Goal: Use online tool/utility: Utilize a website feature to perform a specific function

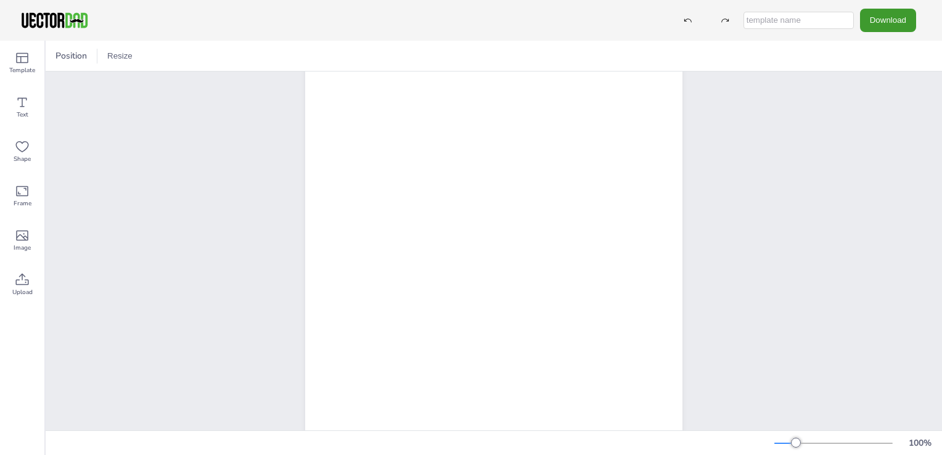
scroll to position [98, 0]
click at [19, 104] on icon at bounding box center [22, 102] width 15 height 15
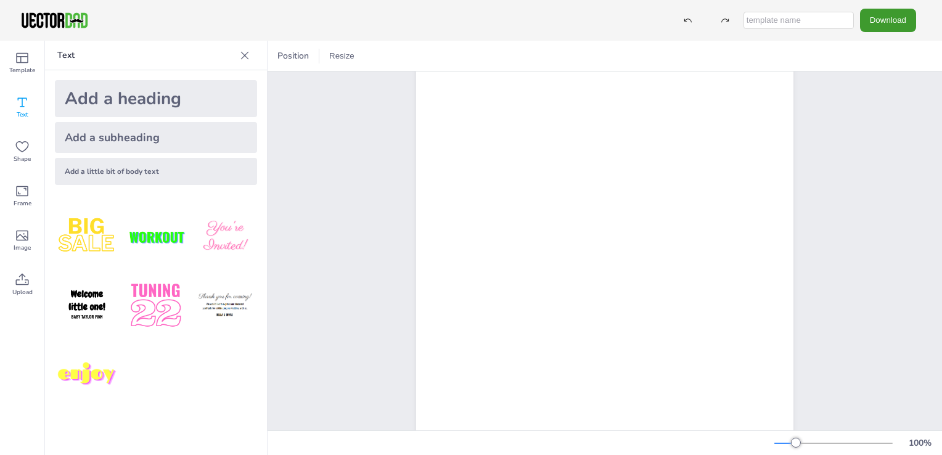
click at [124, 168] on div "Add a little bit of body text" at bounding box center [156, 171] width 202 height 27
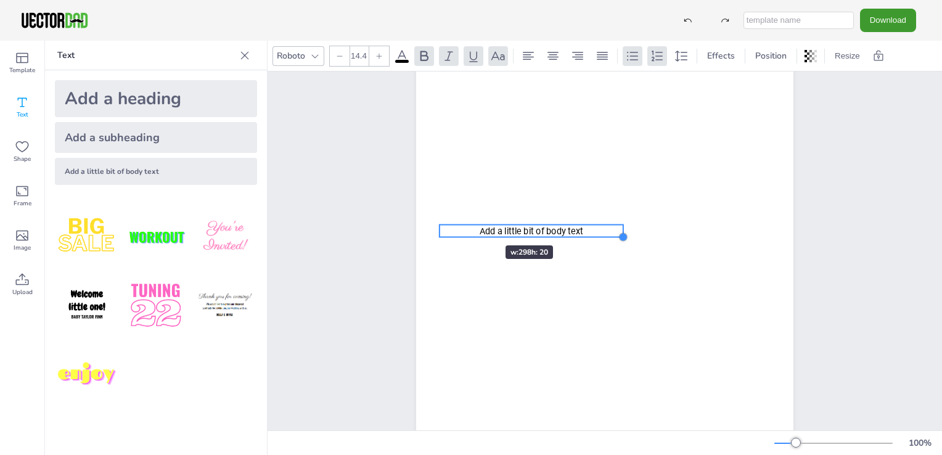
drag, startPoint x: 768, startPoint y: 246, endPoint x: 468, endPoint y: 223, distance: 300.3
click at [468, 223] on div "[DOMAIN_NAME] [US_STATE] Add a little bit of body text" at bounding box center [604, 235] width 377 height 487
click at [516, 233] on span "Add a little bit of body text" at bounding box center [531, 231] width 104 height 10
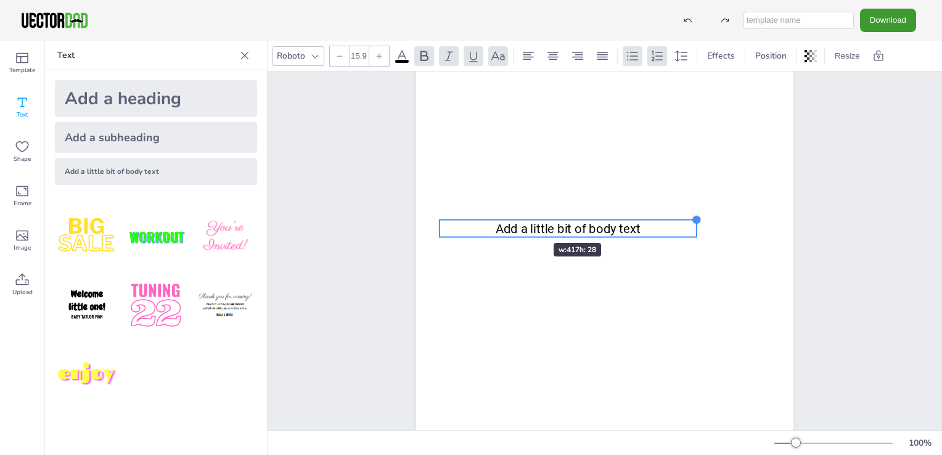
type input "14.4"
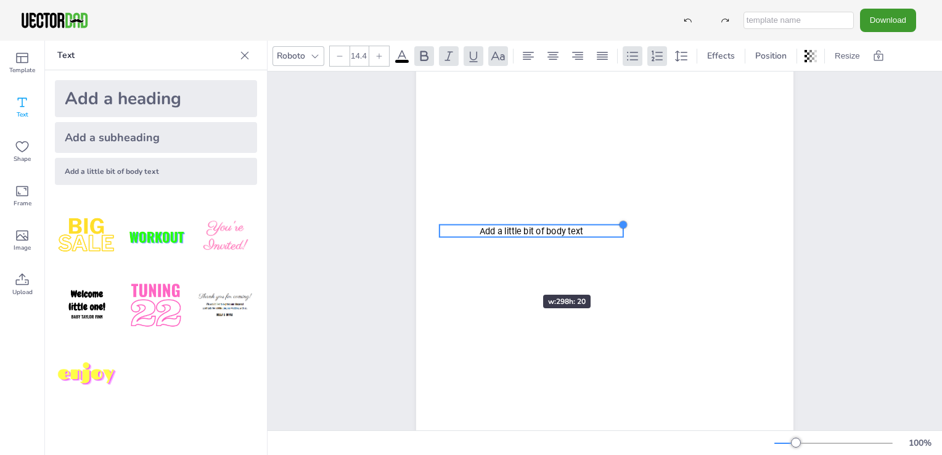
drag, startPoint x: 616, startPoint y: 226, endPoint x: 506, endPoint y: 272, distance: 119.8
click at [506, 272] on div "[DOMAIN_NAME] [US_STATE] Add a little bit of body text" at bounding box center [604, 235] width 377 height 487
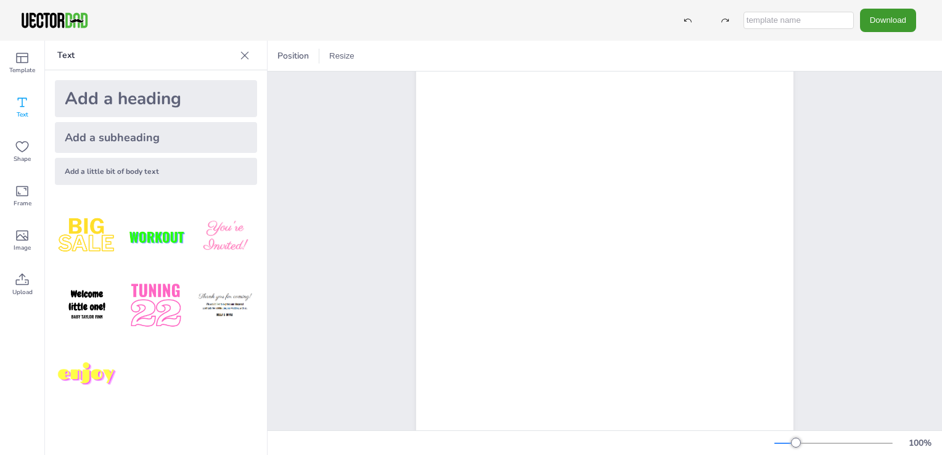
click at [556, 205] on div at bounding box center [604, 235] width 301 height 349
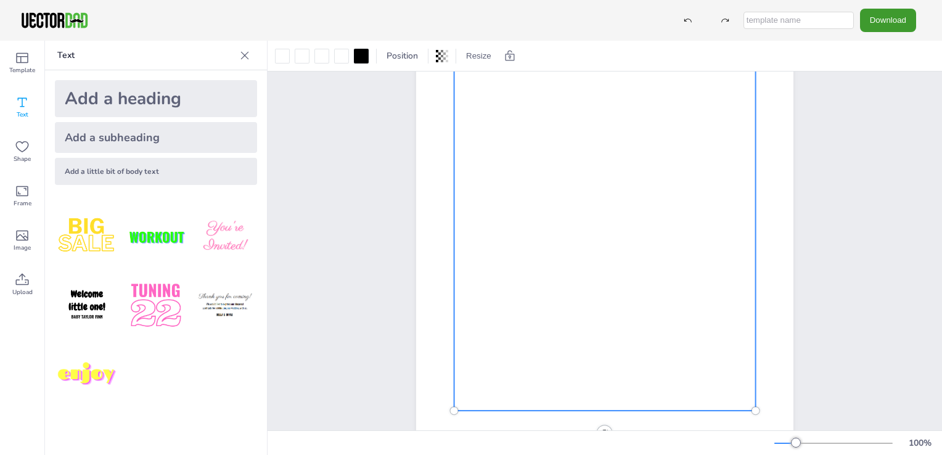
click at [556, 205] on div at bounding box center [604, 235] width 301 height 349
click at [442, 52] on icon at bounding box center [442, 56] width 12 height 12
click at [521, 174] on div at bounding box center [604, 235] width 301 height 349
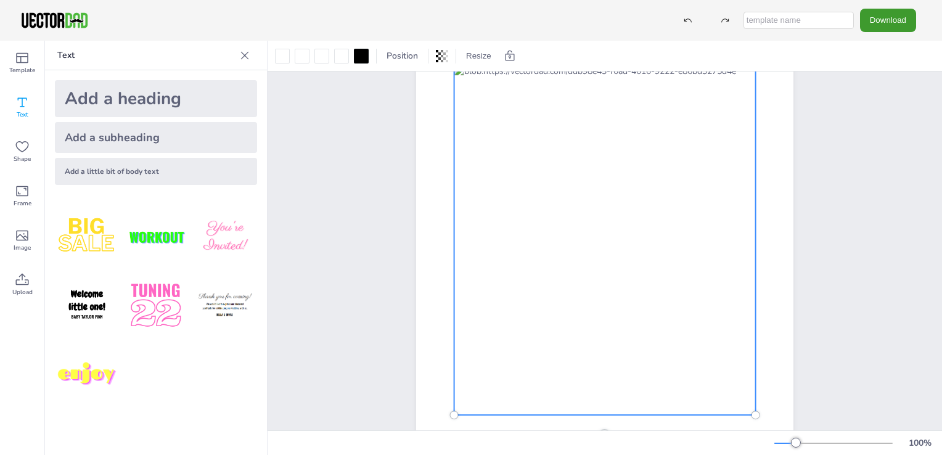
scroll to position [92, 0]
click at [23, 147] on icon at bounding box center [22, 146] width 15 height 15
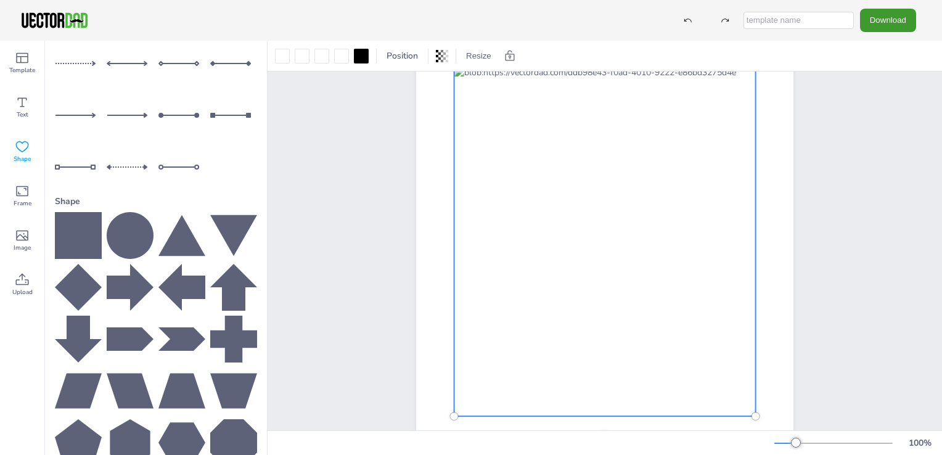
scroll to position [0, 0]
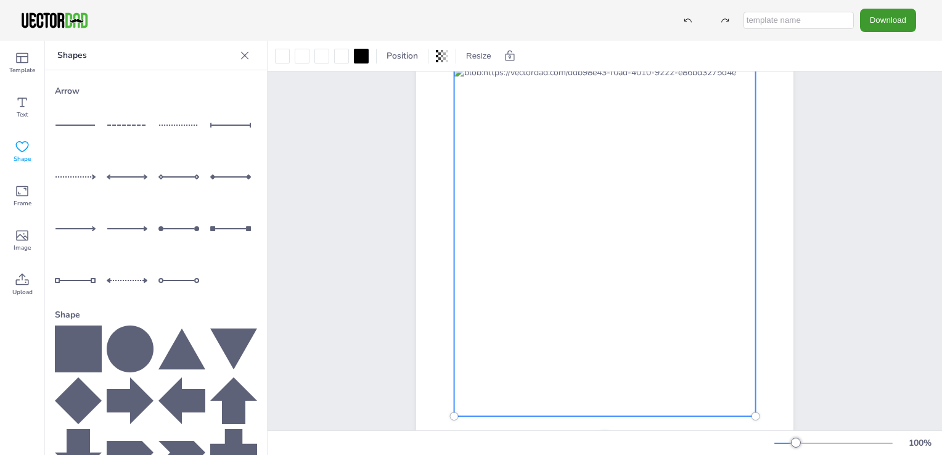
click at [329, 151] on div "[DOMAIN_NAME] [US_STATE]" at bounding box center [604, 241] width 674 height 524
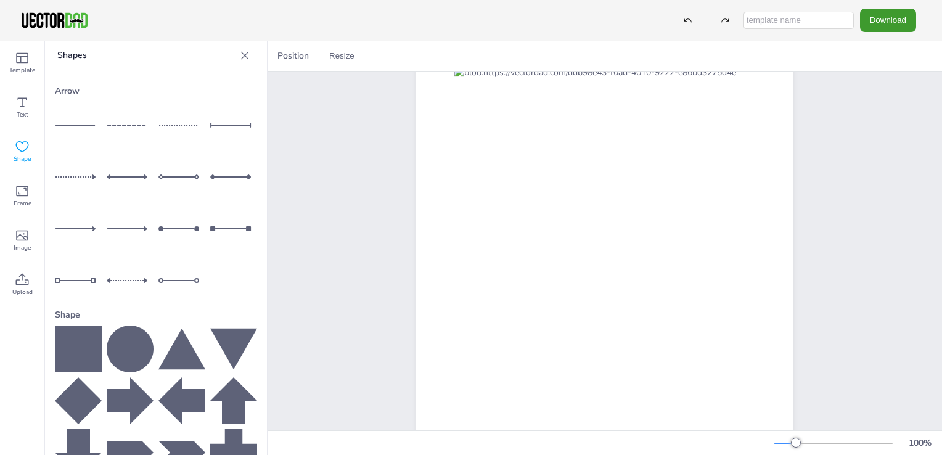
click at [238, 53] on icon at bounding box center [244, 55] width 12 height 12
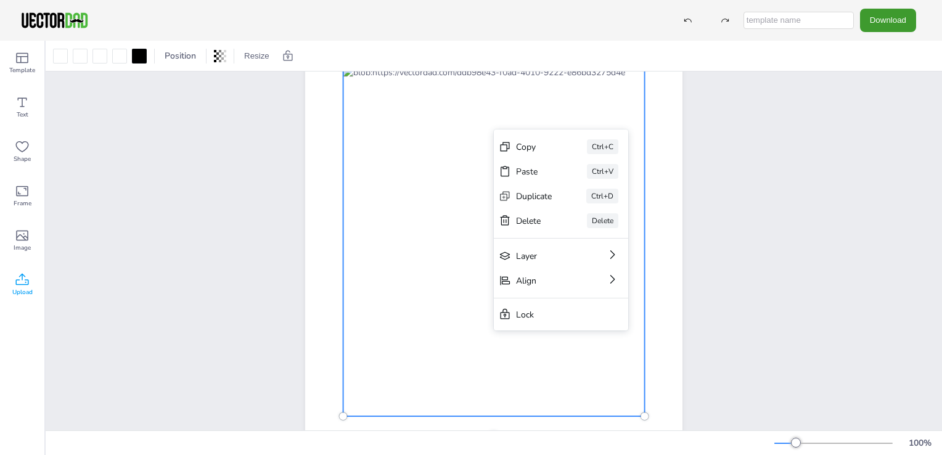
click at [25, 276] on icon at bounding box center [22, 279] width 13 height 12
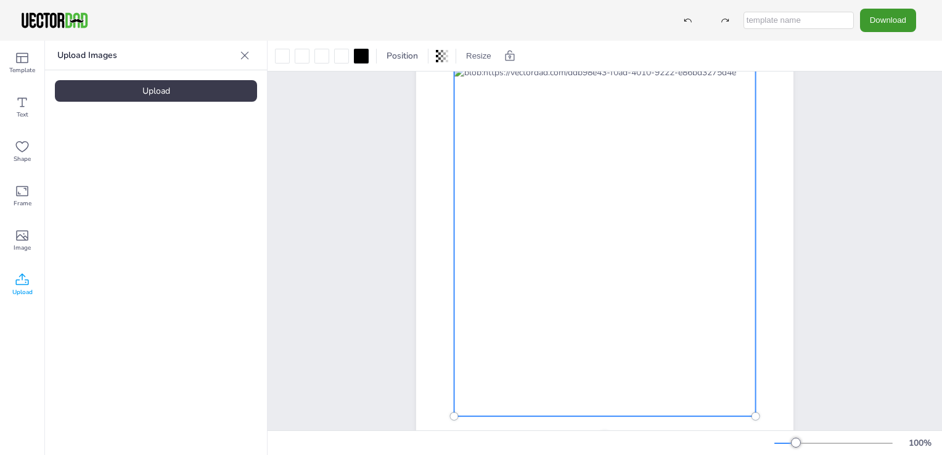
click at [168, 91] on div "Upload" at bounding box center [156, 91] width 202 height 22
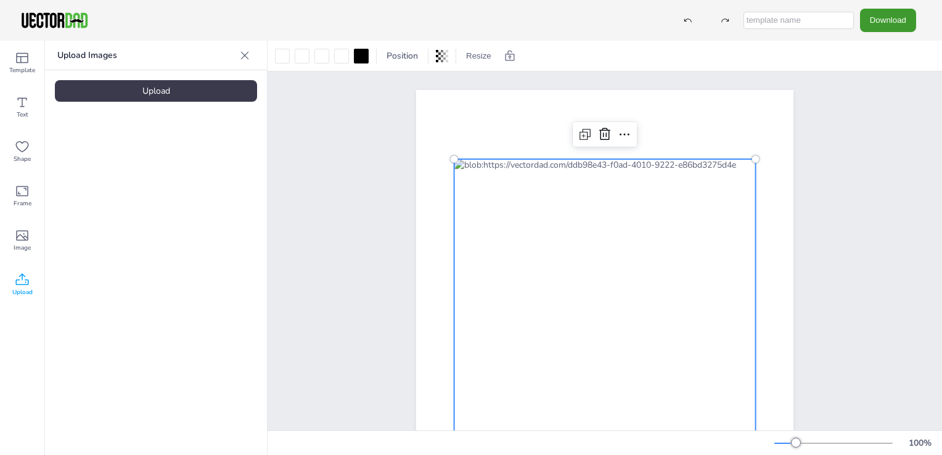
click at [248, 58] on icon at bounding box center [245, 55] width 8 height 8
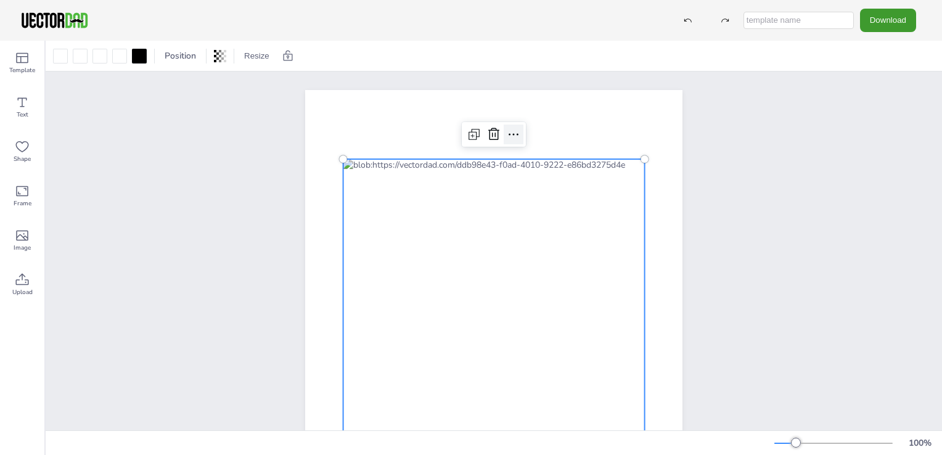
click at [514, 130] on icon at bounding box center [513, 134] width 15 height 15
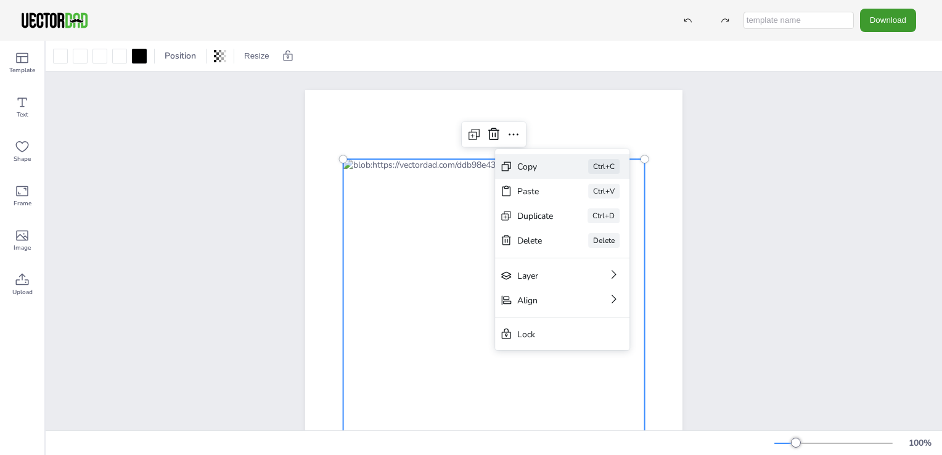
click at [540, 164] on div "Copy" at bounding box center [535, 167] width 36 height 12
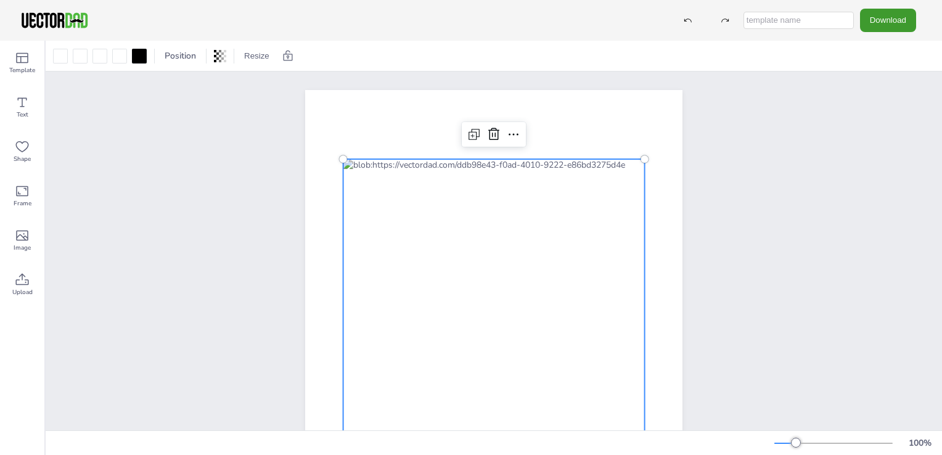
click at [727, 191] on div "[DOMAIN_NAME] [US_STATE]" at bounding box center [493, 333] width 483 height 524
